Goal: Transaction & Acquisition: Subscribe to service/newsletter

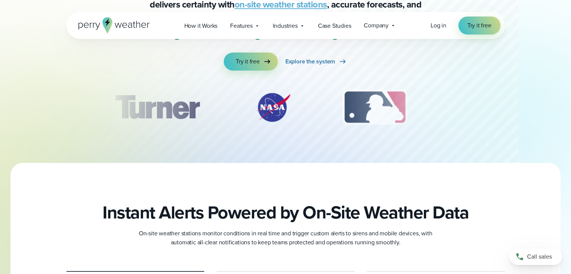
scroll to position [388, 0]
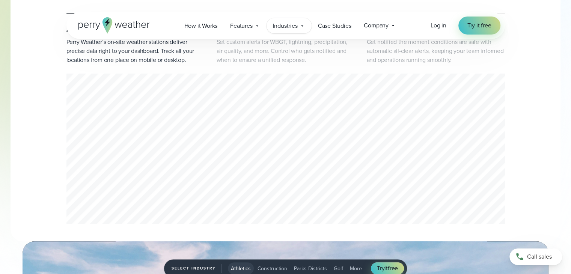
click at [294, 27] on span "Industries" at bounding box center [285, 25] width 25 height 9
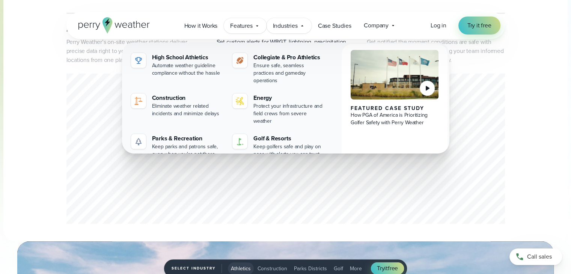
click at [246, 23] on span "Features" at bounding box center [241, 25] width 22 height 9
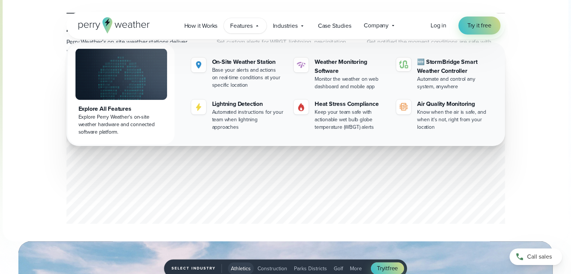
scroll to position [0, 0]
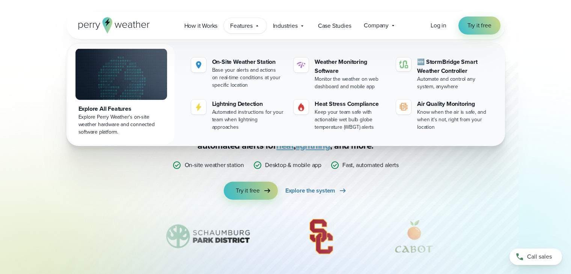
click at [24, 175] on div "Weather Monitoring and Alerting System You Can Actually Trust Stop relying on w…" at bounding box center [285, 165] width 541 height 253
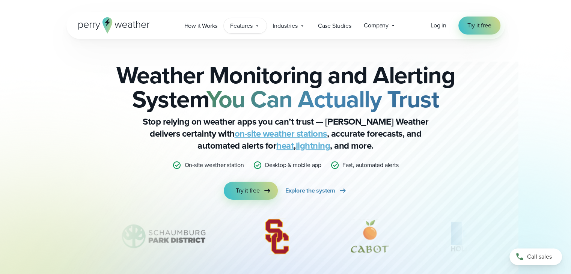
click at [239, 24] on span "Features" at bounding box center [241, 25] width 22 height 9
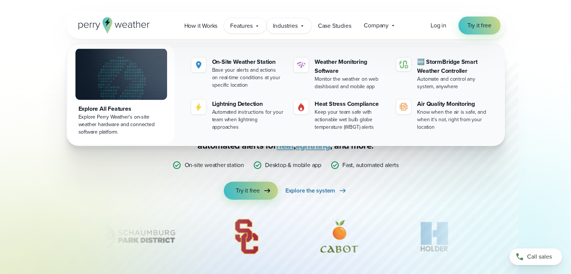
click at [292, 22] on span "Industries" at bounding box center [285, 25] width 25 height 9
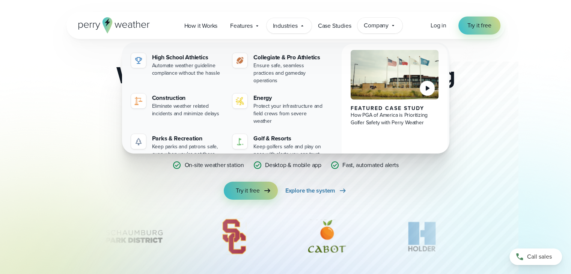
click at [371, 25] on span "Company" at bounding box center [376, 25] width 25 height 9
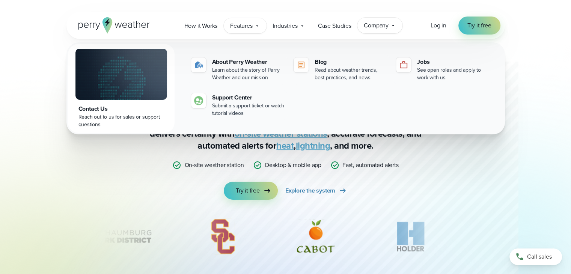
click at [238, 26] on span "Features" at bounding box center [241, 25] width 22 height 9
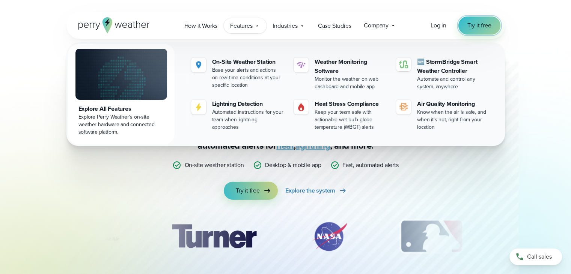
click at [469, 25] on span "Try it free" at bounding box center [479, 25] width 24 height 9
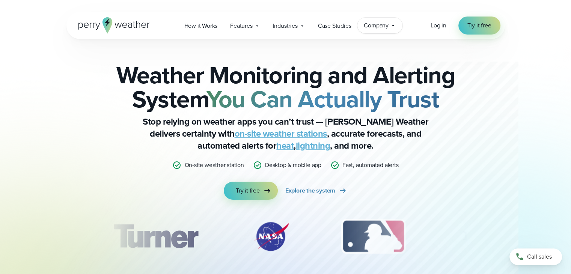
click at [379, 25] on span "Company" at bounding box center [376, 25] width 25 height 9
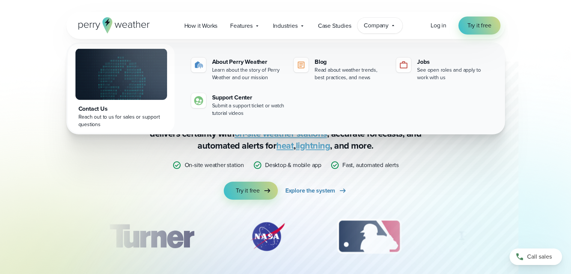
click at [379, 25] on span "Company" at bounding box center [376, 25] width 25 height 9
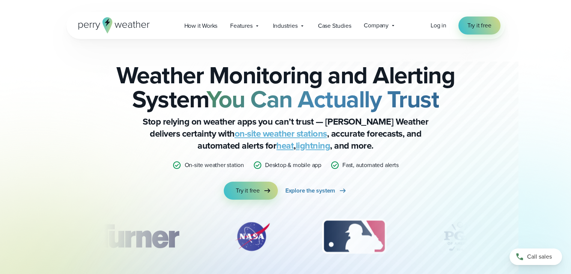
click at [448, 109] on h2 "Weather Monitoring and Alerting System You Can Actually Trust" at bounding box center [285, 87] width 363 height 48
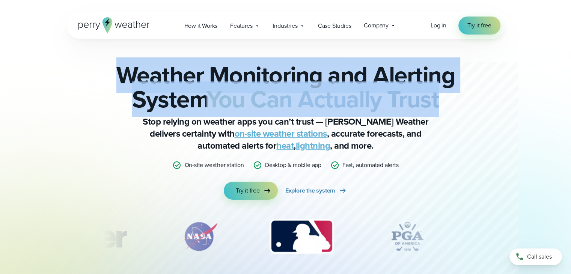
drag, startPoint x: 448, startPoint y: 109, endPoint x: 108, endPoint y: 83, distance: 341.2
click at [108, 83] on h2 "Weather Monitoring and Alerting System You Can Actually Trust" at bounding box center [285, 87] width 363 height 48
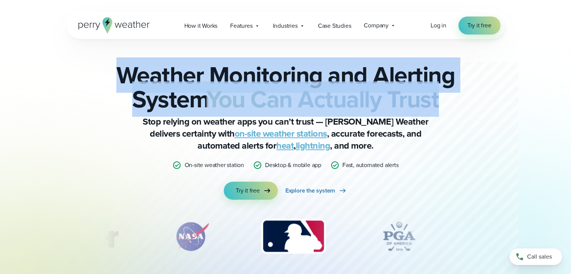
click at [108, 83] on h2 "Weather Monitoring and Alerting System You Can Actually Trust" at bounding box center [285, 87] width 363 height 48
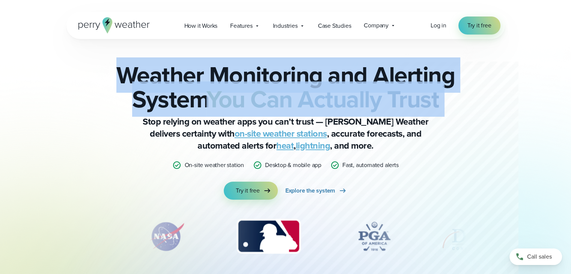
drag, startPoint x: 108, startPoint y: 83, endPoint x: 455, endPoint y: 97, distance: 348.0
click at [455, 97] on h2 "Weather Monitoring and Alerting System You Can Actually Trust" at bounding box center [285, 87] width 363 height 48
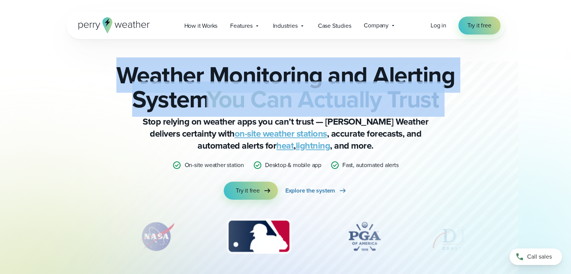
click at [455, 97] on h2 "Weather Monitoring and Alerting System You Can Actually Trust" at bounding box center [285, 87] width 363 height 48
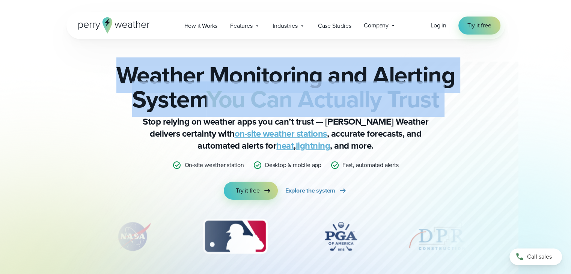
drag, startPoint x: 455, startPoint y: 97, endPoint x: 120, endPoint y: 56, distance: 337.8
click at [120, 56] on div "Weather Monitoring and Alerting System You Can Actually Trust Stop relying on w…" at bounding box center [285, 165] width 439 height 253
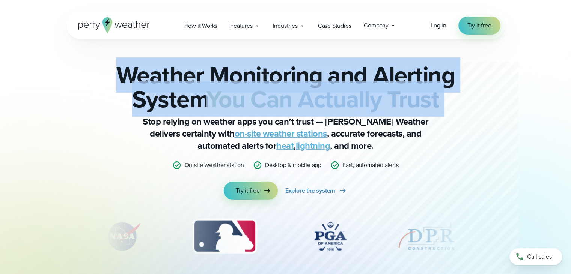
click at [120, 56] on div "Weather Monitoring and Alerting System You Can Actually Trust Stop relying on w…" at bounding box center [285, 165] width 439 height 253
